Goal: Task Accomplishment & Management: Use online tool/utility

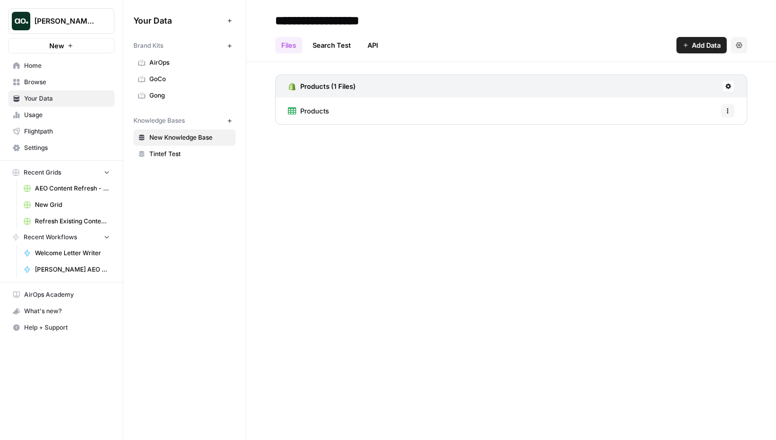
click at [63, 21] on span "Justina testing" at bounding box center [65, 21] width 62 height 10
type input "neigh"
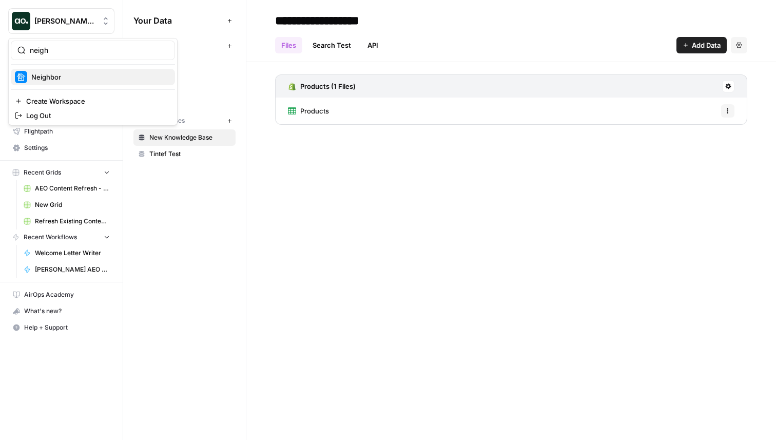
click at [49, 73] on span "Neighbor" at bounding box center [98, 77] width 135 height 10
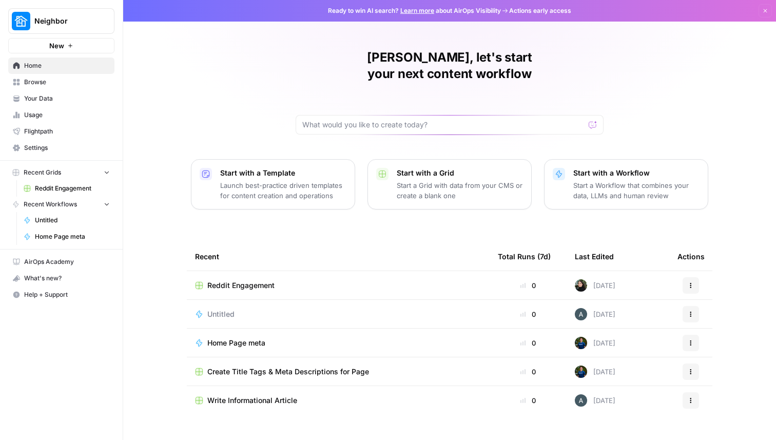
click at [246, 271] on td "Reddit Engagement" at bounding box center [338, 285] width 303 height 28
click at [240, 280] on span "Reddit Engagement" at bounding box center [240, 285] width 67 height 10
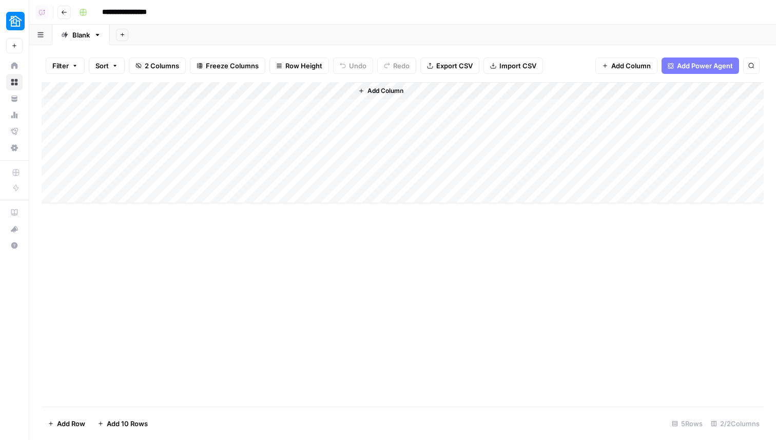
click at [330, 91] on div "Add Column" at bounding box center [403, 142] width 722 height 121
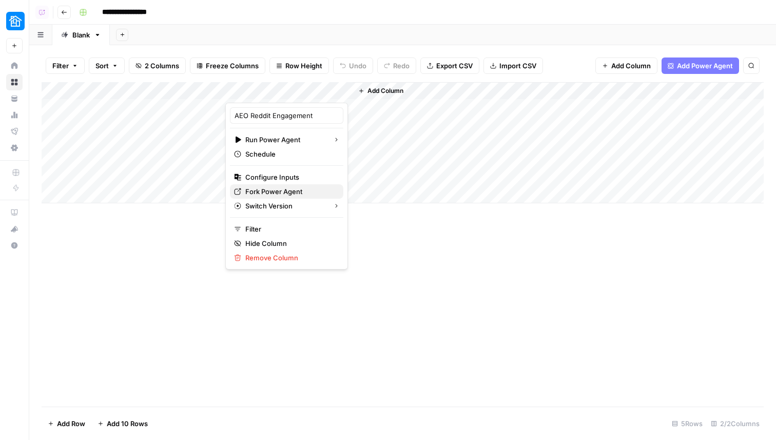
click at [288, 191] on span "Fork Power Agent" at bounding box center [290, 191] width 90 height 10
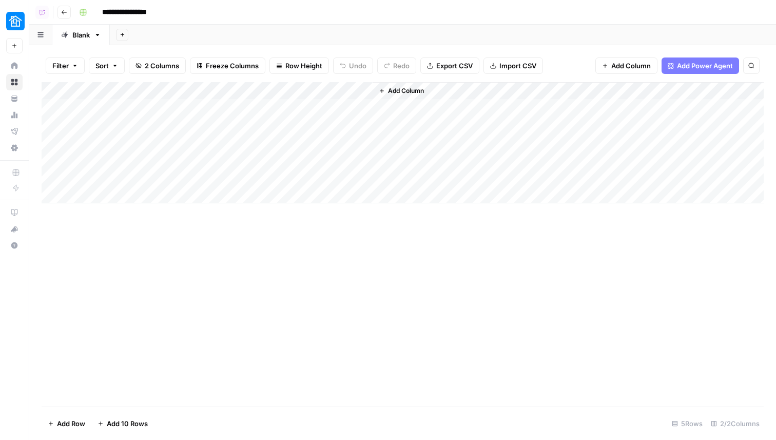
click at [345, 84] on div "Add Column" at bounding box center [403, 142] width 722 height 121
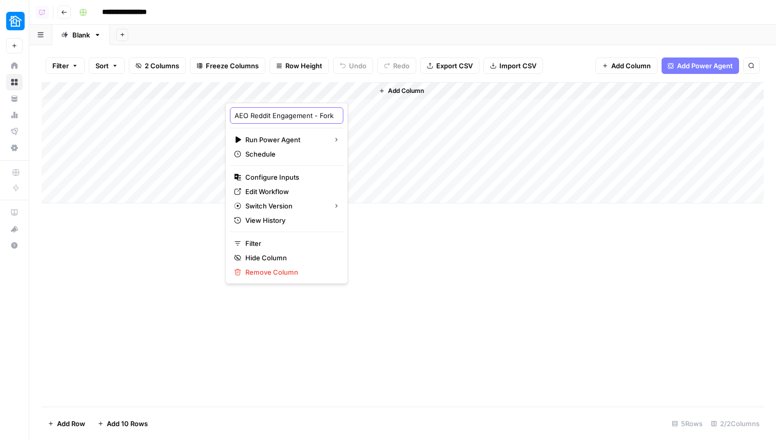
click at [285, 117] on input "AEO Reddit Engagement - Fork" at bounding box center [286, 115] width 104 height 10
type input "AEO Reddit Engagement"
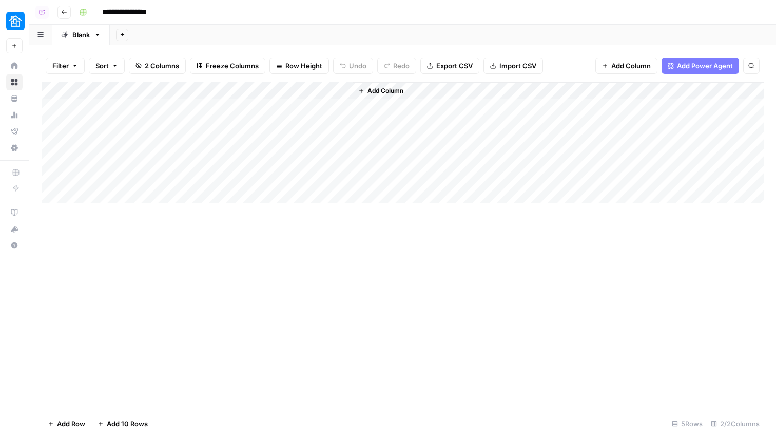
click at [207, 10] on div "**********" at bounding box center [420, 12] width 691 height 16
click at [435, 326] on div "Add Column" at bounding box center [403, 244] width 722 height 324
click at [111, 104] on div "Add Column" at bounding box center [403, 142] width 722 height 121
click at [271, 265] on div "Add Column" at bounding box center [403, 244] width 722 height 324
click at [180, 109] on div "Add Column" at bounding box center [403, 142] width 722 height 121
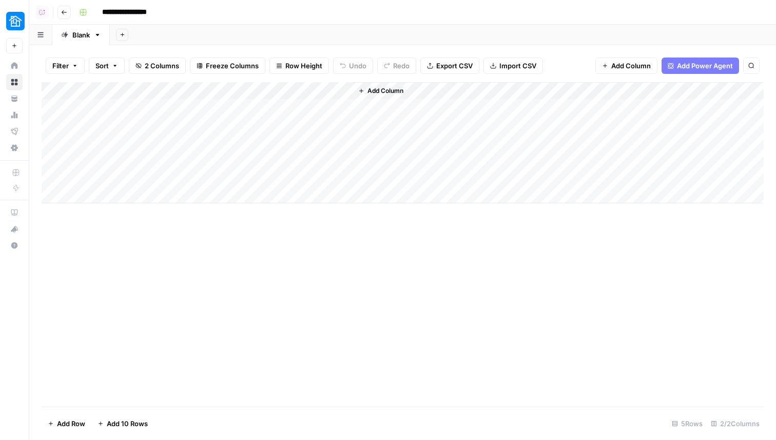
click at [180, 109] on div "Add Column" at bounding box center [403, 142] width 722 height 121
click at [167, 109] on body "**********" at bounding box center [388, 220] width 776 height 440
click at [167, 109] on textarea at bounding box center [159, 108] width 164 height 14
type textarea "**********"
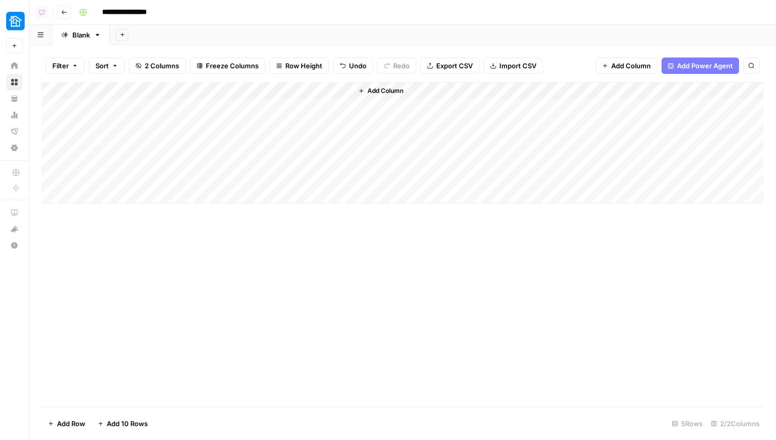
click at [190, 288] on div "Add Column" at bounding box center [403, 244] width 722 height 324
click at [290, 104] on div "Add Column" at bounding box center [403, 142] width 722 height 121
click at [331, 105] on div "Add Column" at bounding box center [403, 142] width 722 height 121
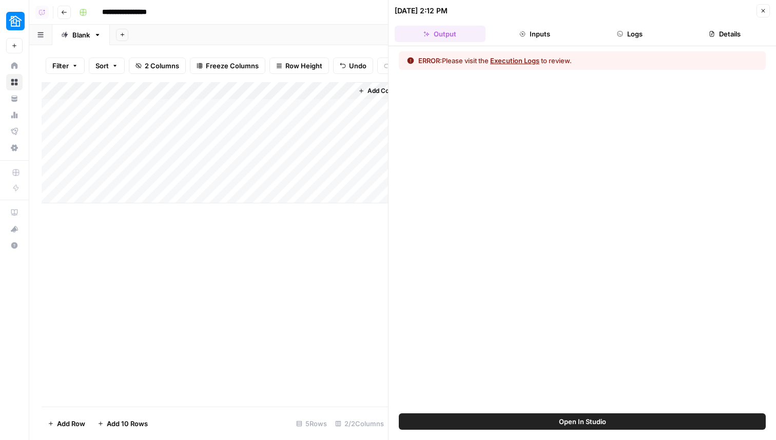
click at [642, 26] on button "Logs" at bounding box center [629, 34] width 91 height 16
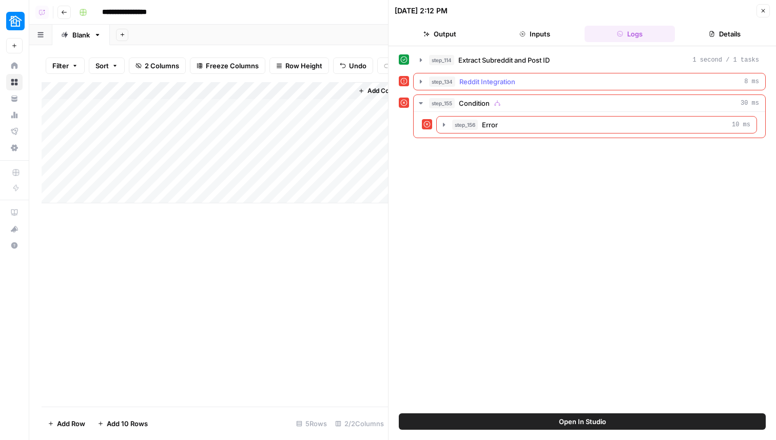
click at [422, 84] on icon "button" at bounding box center [421, 81] width 8 height 8
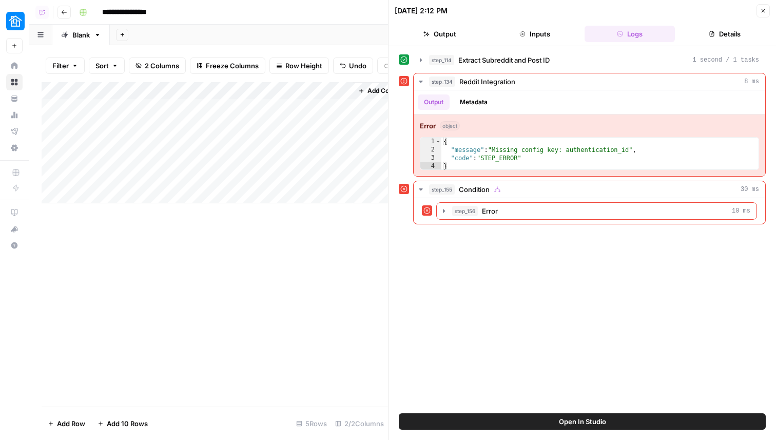
click at [326, 91] on div "Add Column" at bounding box center [215, 142] width 346 height 121
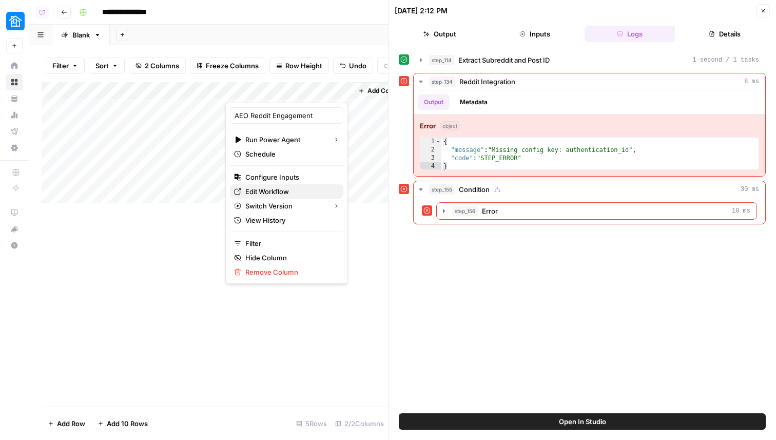
click at [278, 189] on span "Edit Workflow" at bounding box center [290, 191] width 90 height 10
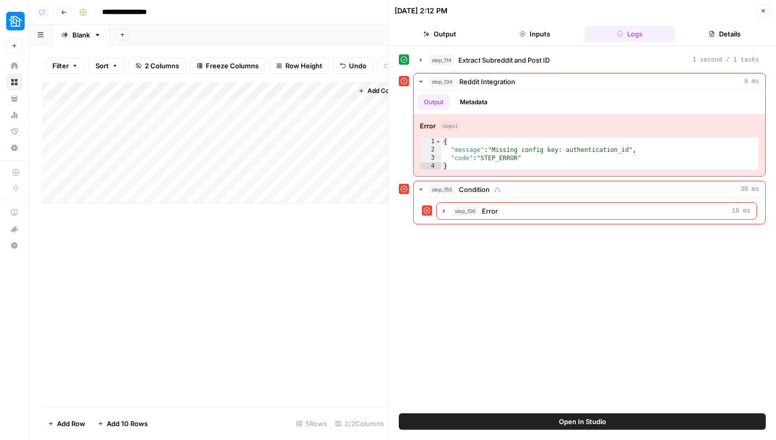
click at [332, 93] on div "Add Column" at bounding box center [215, 142] width 346 height 121
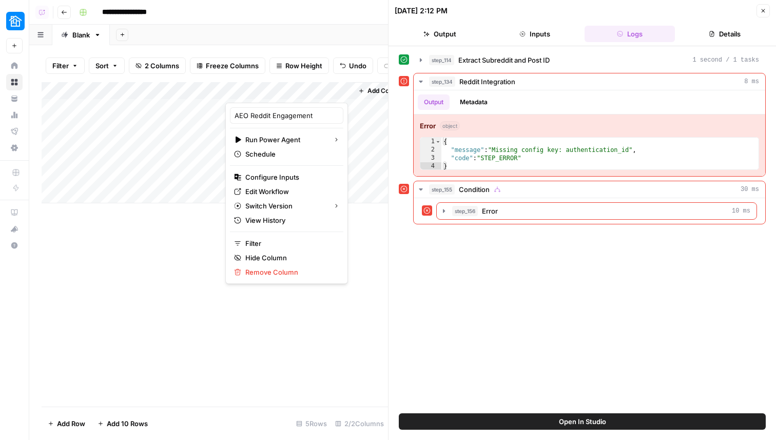
click at [119, 246] on div "Add Column" at bounding box center [215, 244] width 346 height 324
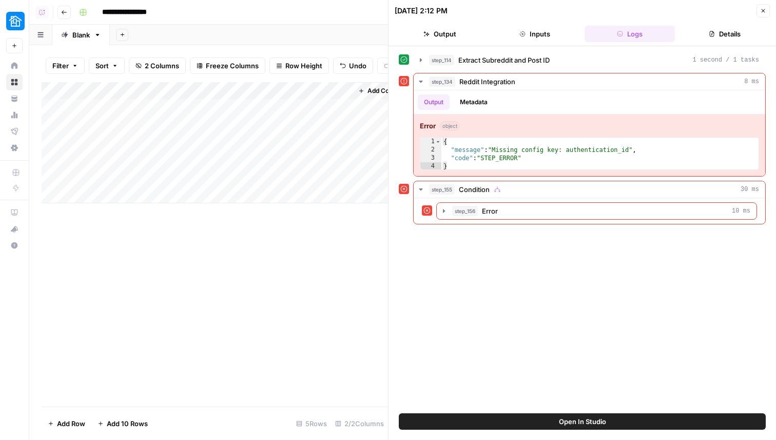
click at [765, 10] on icon "button" at bounding box center [763, 11] width 6 height 6
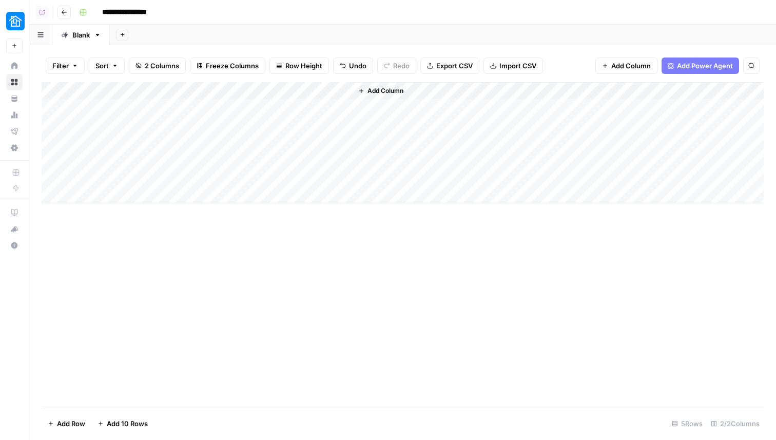
click at [343, 106] on div "Add Column" at bounding box center [403, 142] width 722 height 121
click at [332, 89] on div "Add Column" at bounding box center [403, 142] width 722 height 121
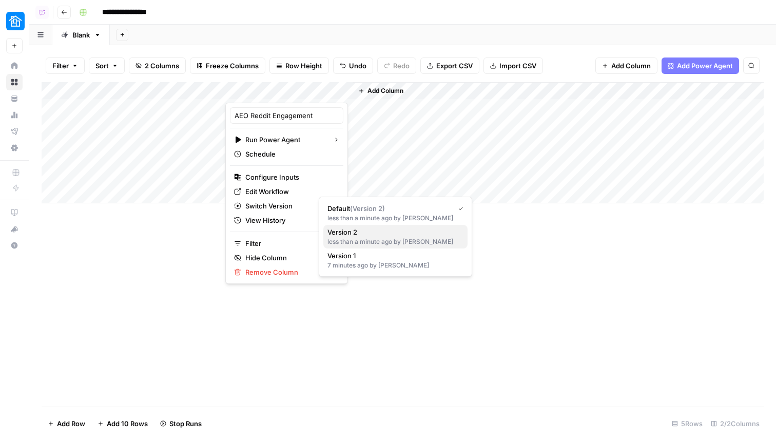
click at [387, 235] on span "Version 2" at bounding box center [393, 232] width 132 height 10
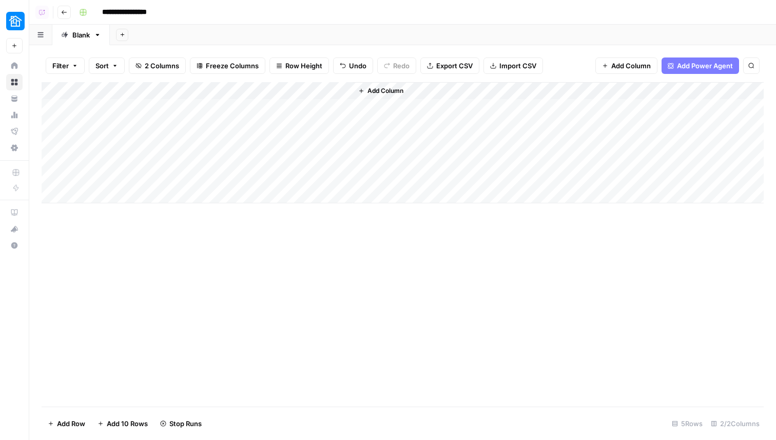
click at [483, 228] on div "Add Column" at bounding box center [403, 244] width 722 height 324
drag, startPoint x: 443, startPoint y: 87, endPoint x: 483, endPoint y: 87, distance: 40.5
click at [483, 87] on div "Add Column" at bounding box center [403, 142] width 722 height 121
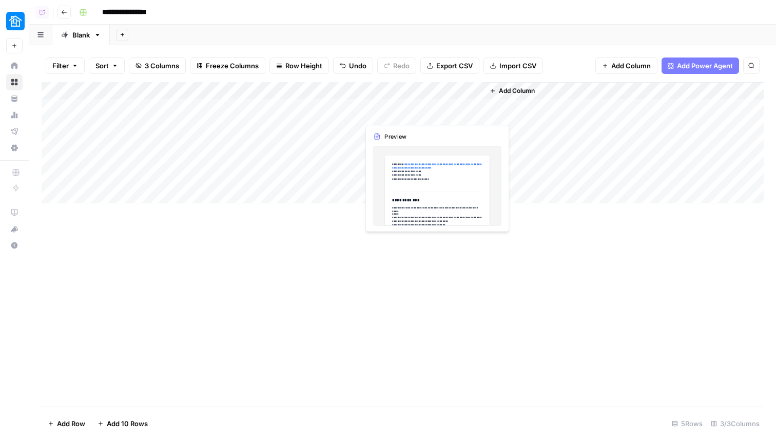
click at [433, 108] on div "Add Column" at bounding box center [403, 142] width 722 height 121
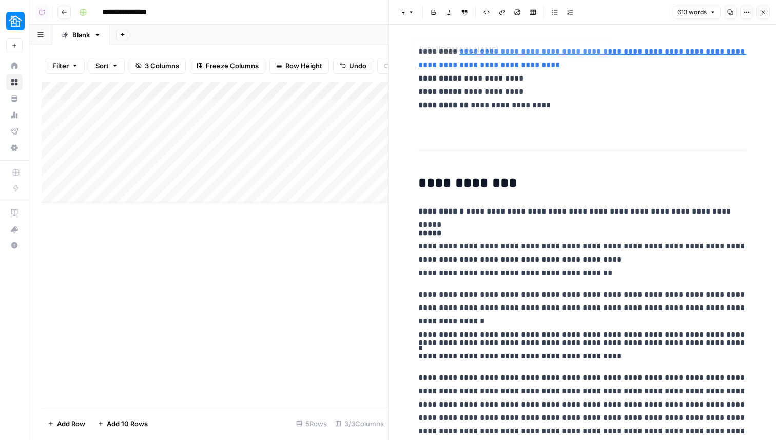
click at [764, 17] on button "Close" at bounding box center [762, 12] width 13 height 13
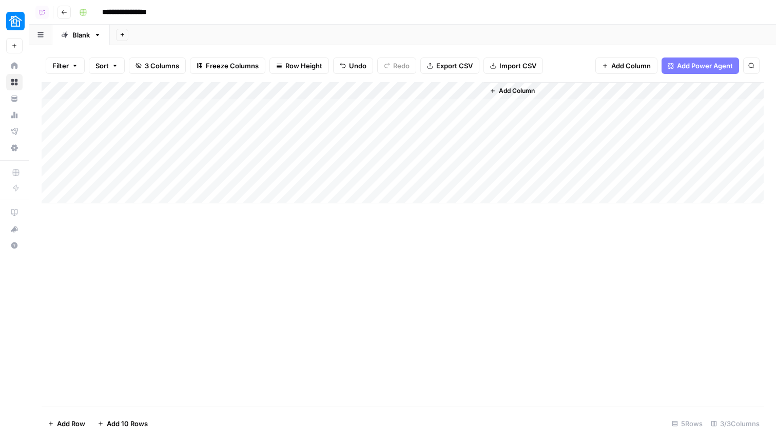
click at [329, 111] on div "Add Column" at bounding box center [403, 142] width 722 height 121
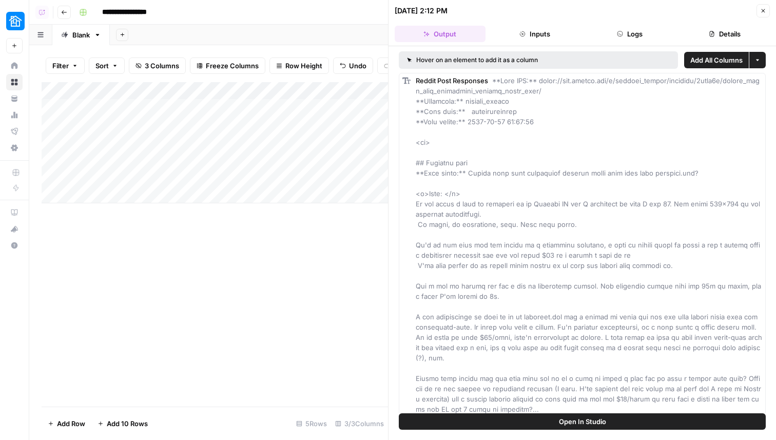
click at [766, 9] on button "Close" at bounding box center [762, 10] width 13 height 13
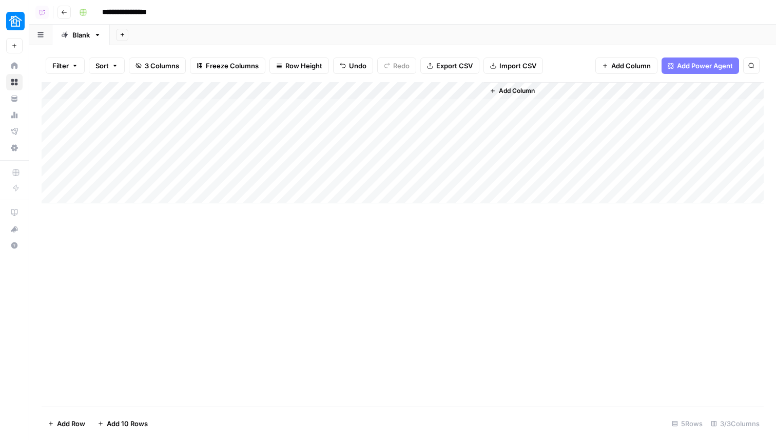
click at [286, 66] on span "Row Height" at bounding box center [303, 66] width 37 height 10
click at [317, 113] on span "Medium" at bounding box center [326, 115] width 74 height 10
click at [476, 110] on div "Add Column" at bounding box center [403, 165] width 722 height 167
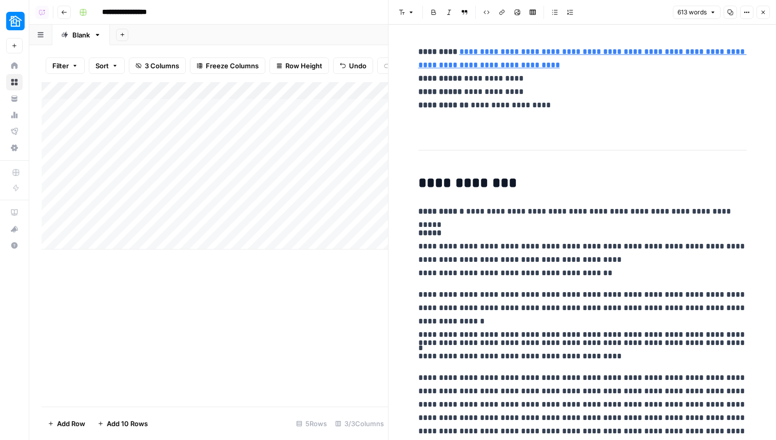
click at [762, 6] on button "Close" at bounding box center [762, 12] width 13 height 13
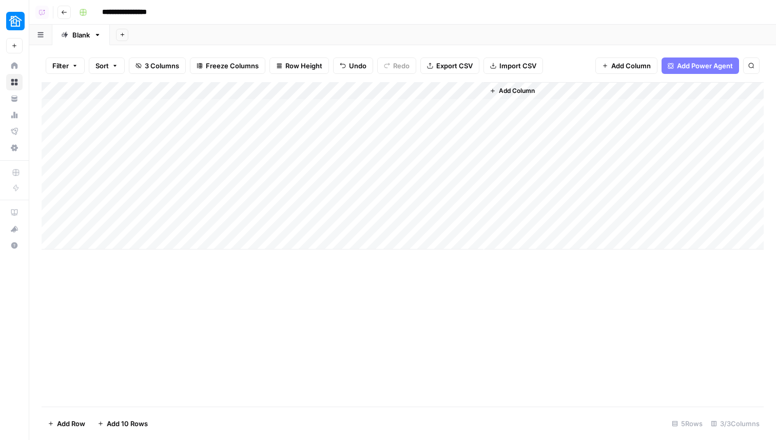
click at [527, 338] on div "Add Column" at bounding box center [403, 244] width 722 height 324
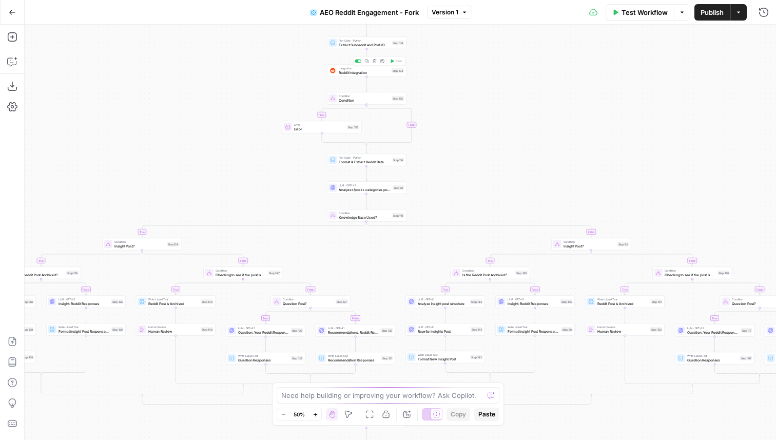
click at [361, 71] on span "Reddit Integration" at bounding box center [364, 72] width 51 height 5
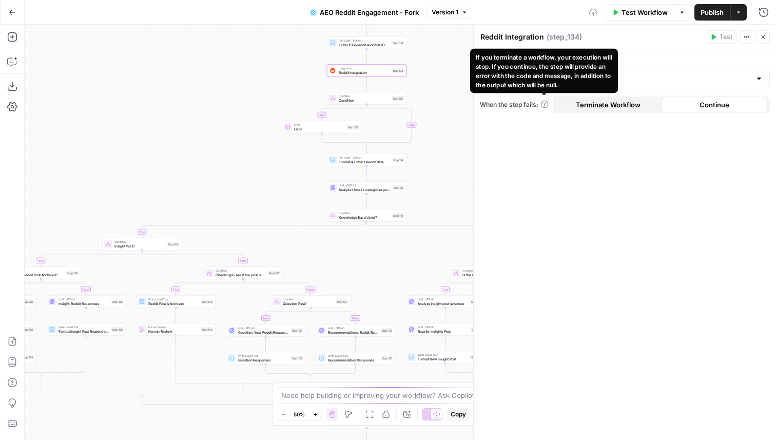
click at [545, 87] on div "If you terminate a workflow, your execution will stop. If you continue, the ste…" at bounding box center [544, 70] width 136 height 37
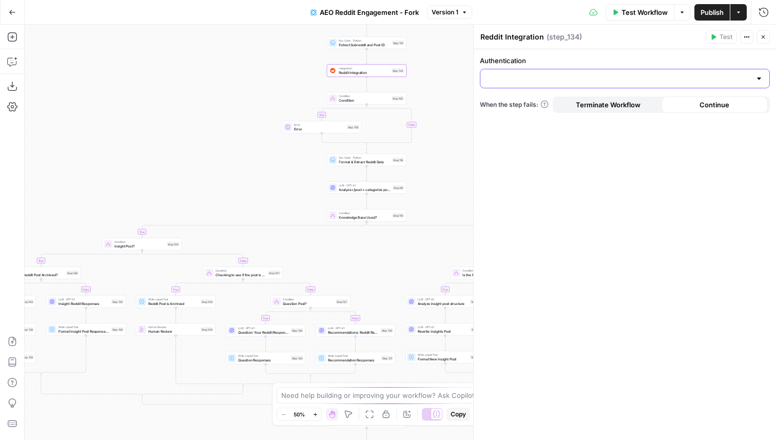
click at [664, 79] on input "Authentication" at bounding box center [618, 78] width 264 height 10
click at [619, 108] on span "Neighbor - Reddit" at bounding box center [622, 104] width 268 height 10
type input "Neighbor - Reddit"
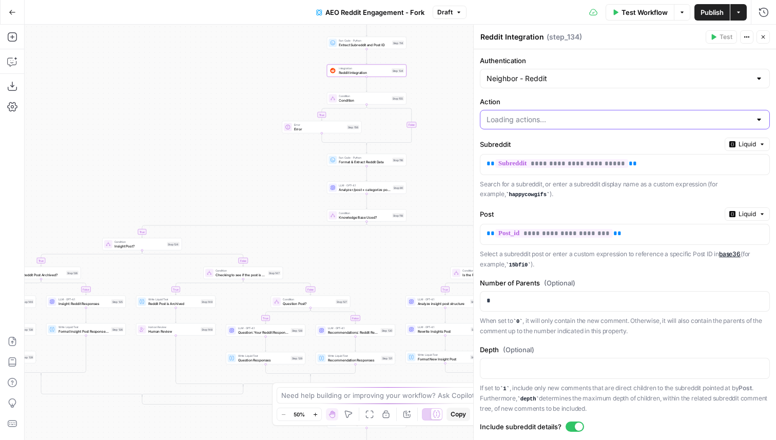
click at [536, 120] on input "Action" at bounding box center [618, 119] width 264 height 10
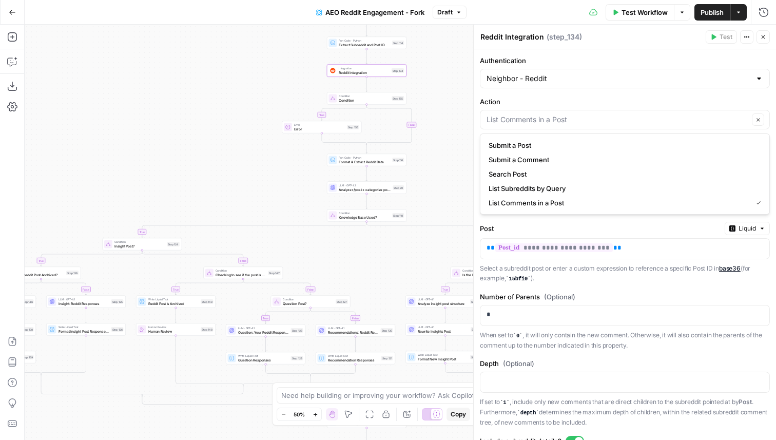
type input "List Comments in a Post"
click at [542, 98] on label "Action" at bounding box center [625, 101] width 290 height 10
click at [542, 114] on input "List Comments in a Post" at bounding box center [617, 119] width 262 height 10
type input "List Comments in a Post"
click at [542, 98] on label "Action" at bounding box center [625, 101] width 290 height 10
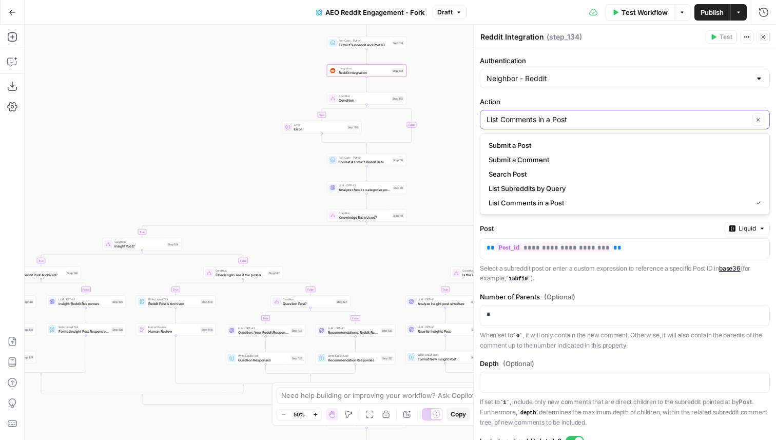
click at [542, 114] on input "List Comments in a Post" at bounding box center [617, 119] width 262 height 10
type input "List Comments in a Post"
click at [573, 273] on p "Select a subreddit post or enter a custom expression to reference a specific Po…" at bounding box center [625, 273] width 290 height 21
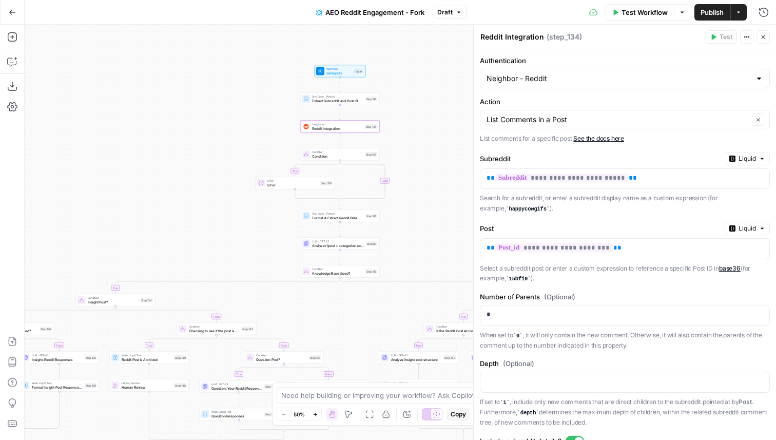
drag, startPoint x: 430, startPoint y: 58, endPoint x: 403, endPoint y: 114, distance: 62.0
click at [403, 114] on div "true true false true false true false true false true false true false true fal…" at bounding box center [400, 232] width 751 height 415
click at [763, 38] on icon "button" at bounding box center [763, 37] width 6 height 6
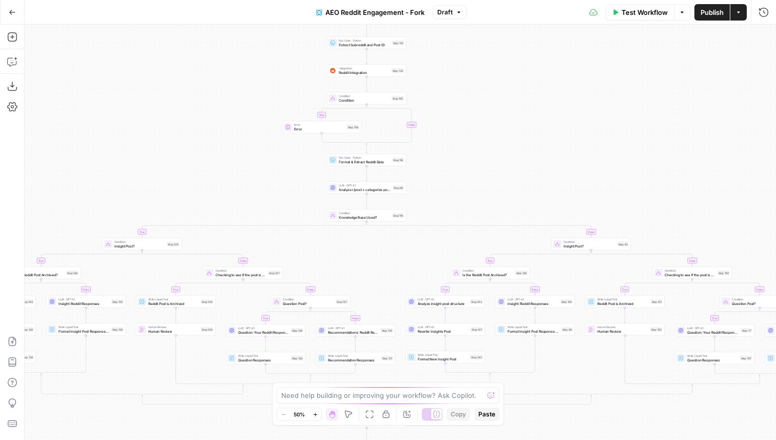
click at [719, 16] on span "Publish" at bounding box center [711, 12] width 23 height 10
